Goal: Communication & Community: Answer question/provide support

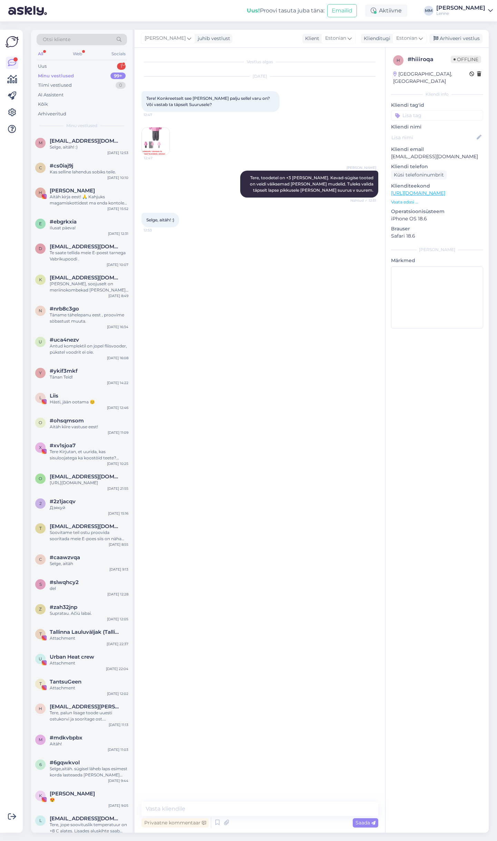
click at [90, 62] on div "Uus 1" at bounding box center [82, 66] width 90 height 10
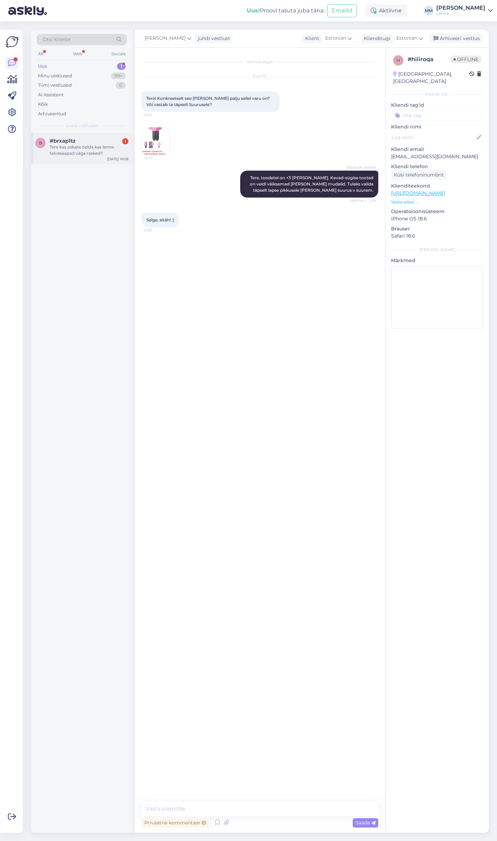
click at [94, 149] on div "Tere kas oskate öelda kas lenne talvesaapad väga rasked?" at bounding box center [89, 150] width 79 height 12
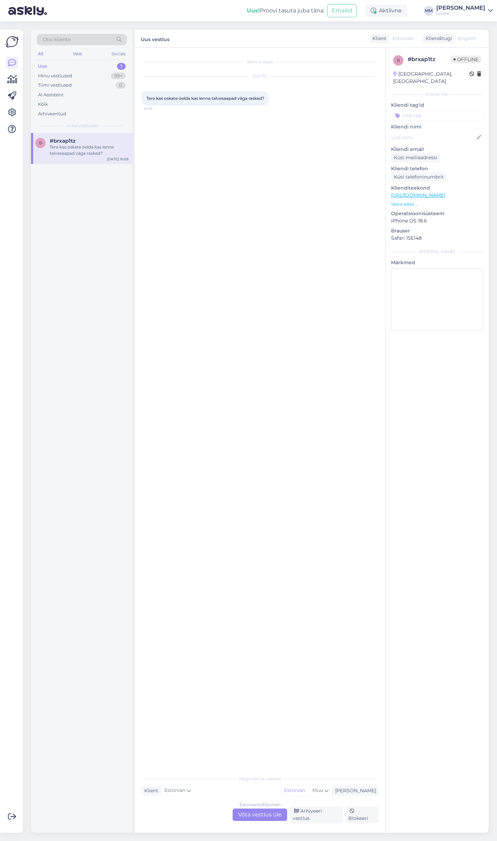
click at [271, 818] on div "Estonian to Estonian Võta vestlus üle" at bounding box center [260, 815] width 55 height 12
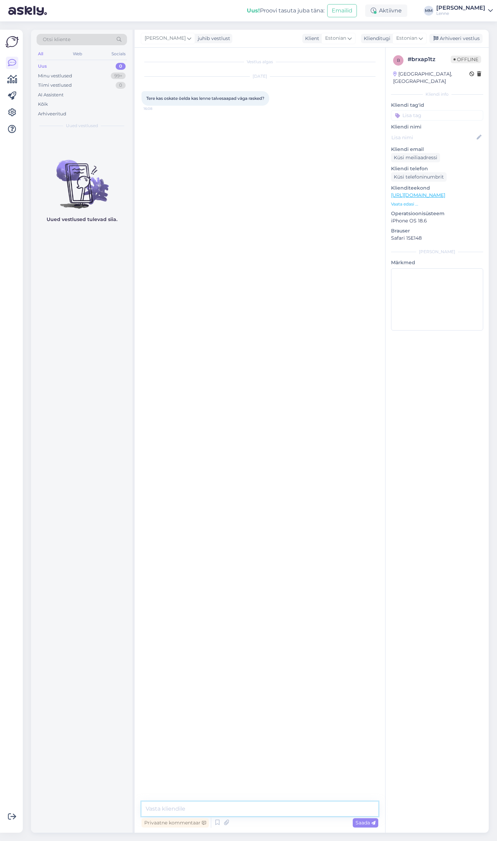
click at [221, 812] on textarea at bounding box center [260, 809] width 237 height 15
type textarea "Tere, ei ole rasked."
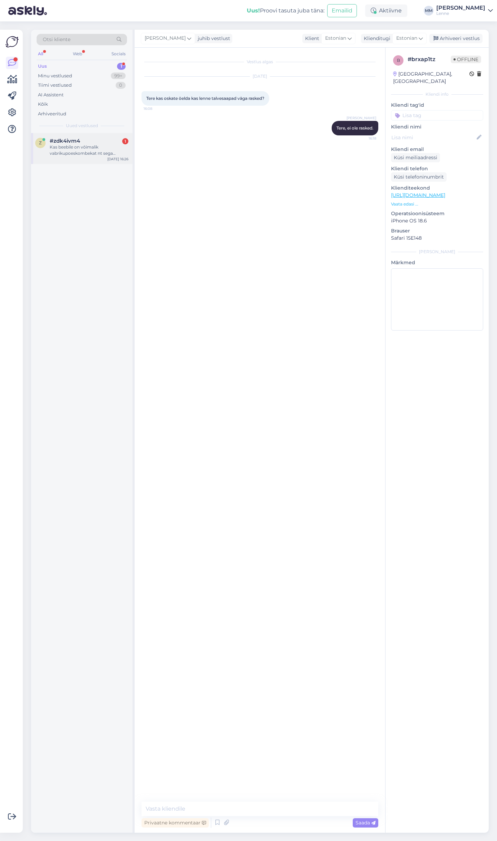
click at [47, 143] on div "z #zdk4ivm4 1 Kas beebile on võimalik vabrikupoeskombekat nt sega proovida?" at bounding box center [81, 147] width 93 height 19
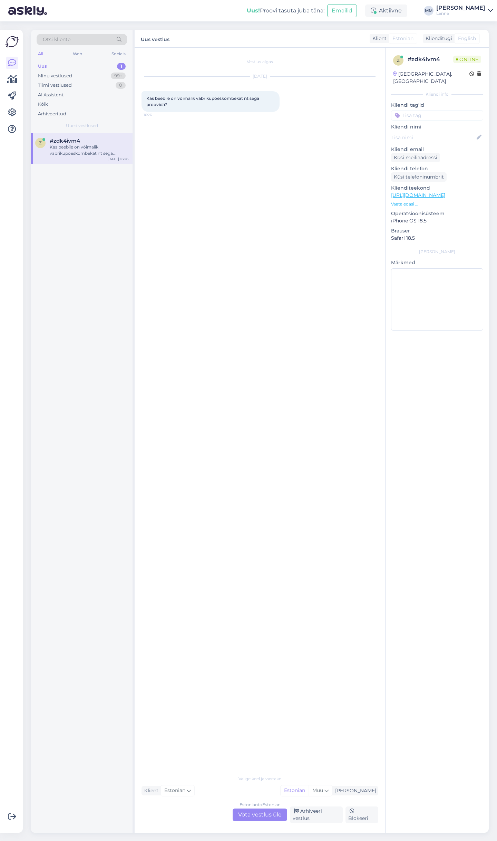
click at [416, 192] on link "[URL][DOMAIN_NAME]" at bounding box center [418, 195] width 54 height 6
click at [262, 818] on div "Estonian to Estonian Võta vestlus üle" at bounding box center [260, 815] width 55 height 12
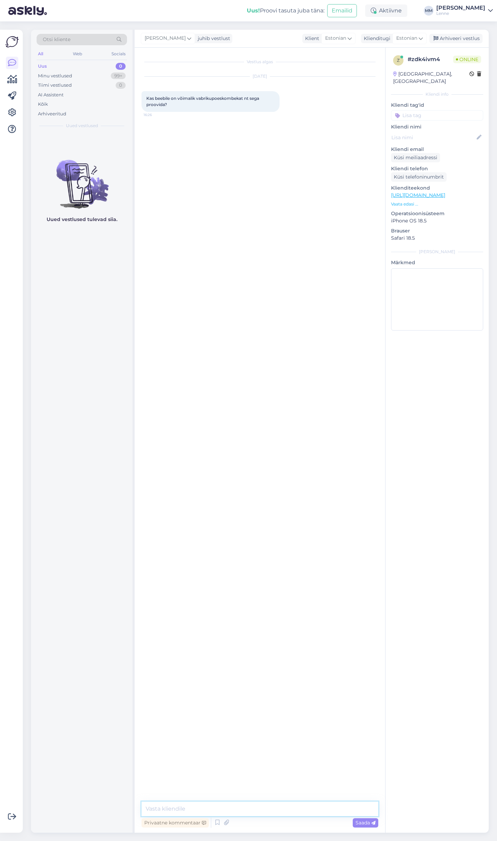
click at [230, 814] on textarea at bounding box center [260, 809] width 237 height 15
type textarea "Tere, vabrikupoes saab kenasti tooteid proovida beebile."
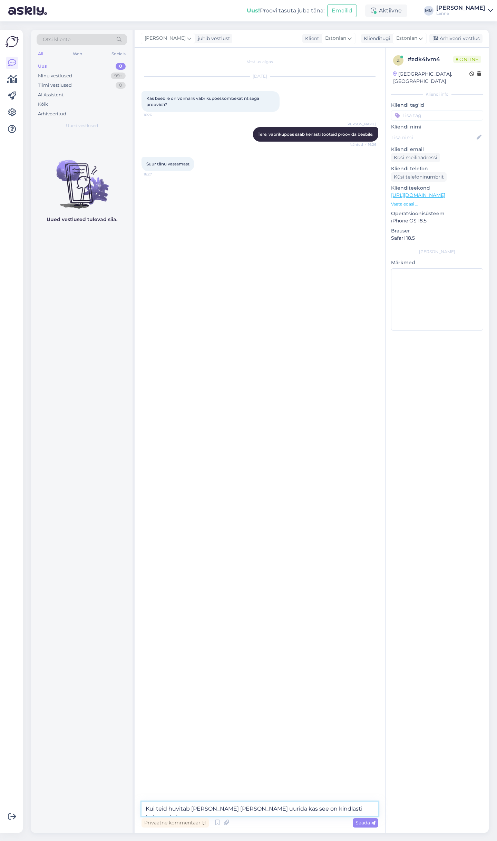
type textarea "Kui teid huvitab [PERSON_NAME] [PERSON_NAME] uurida kas see on kindlasti kohape…"
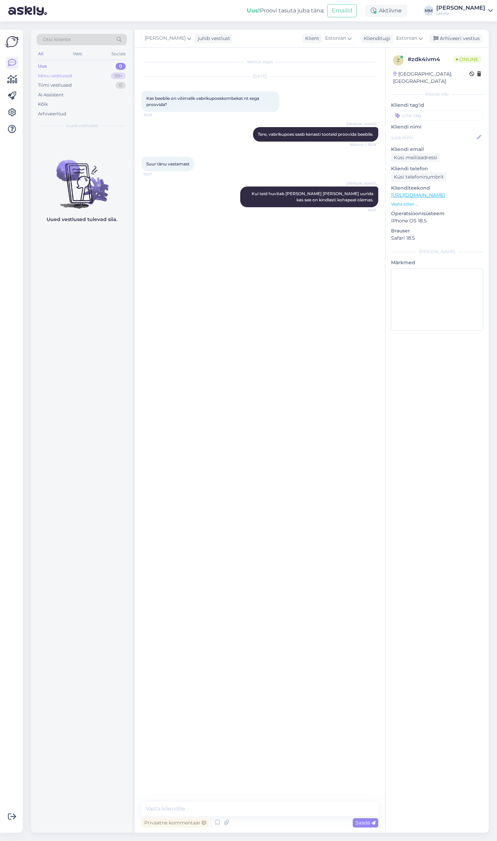
click at [69, 73] on div "Minu vestlused" at bounding box center [55, 76] width 34 height 7
